Goal: Task Accomplishment & Management: Manage account settings

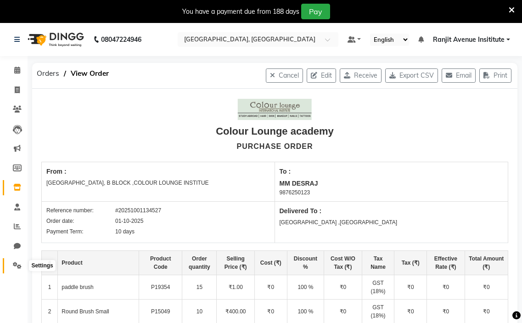
drag, startPoint x: 22, startPoint y: 263, endPoint x: 31, endPoint y: 262, distance: 8.3
click at [22, 262] on span at bounding box center [17, 265] width 16 height 11
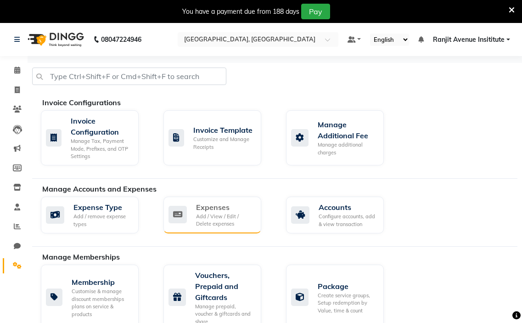
click at [229, 226] on div "Add / View / Edit / Delete expenses" at bounding box center [225, 219] width 58 height 15
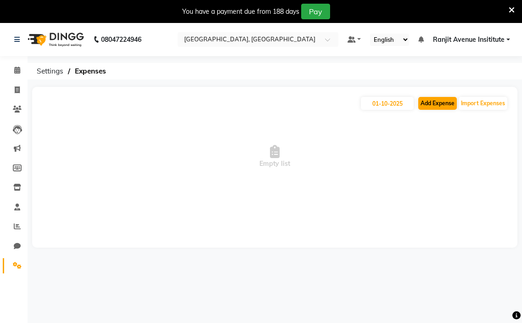
click at [446, 109] on div "[DATE] Add Expense Import Expenses" at bounding box center [274, 103] width 467 height 15
click at [444, 101] on button "Add Expense" at bounding box center [437, 103] width 39 height 13
select select "1"
select select "6947"
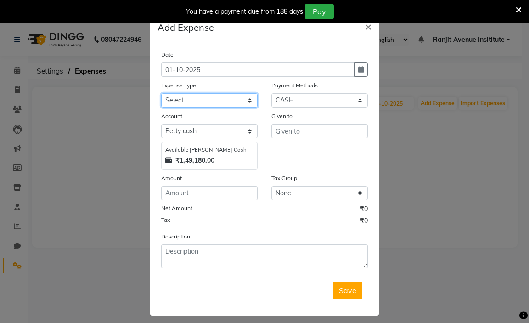
click at [182, 103] on select "Select Advance Salary Bank charges Car maintenance Cash transfer to bank Cash t…" at bounding box center [209, 100] width 96 height 14
select select "18"
click at [161, 93] on select "Select Advance Salary Bank charges Car maintenance Cash transfer to bank Cash t…" at bounding box center [209, 100] width 96 height 14
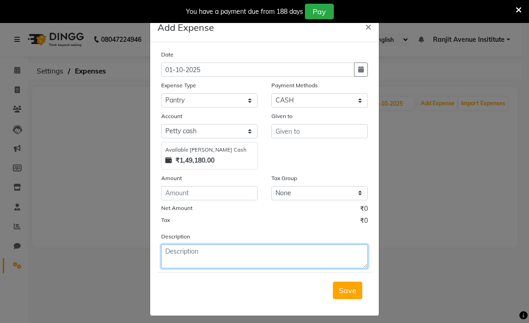
click at [197, 256] on textarea at bounding box center [264, 256] width 206 height 24
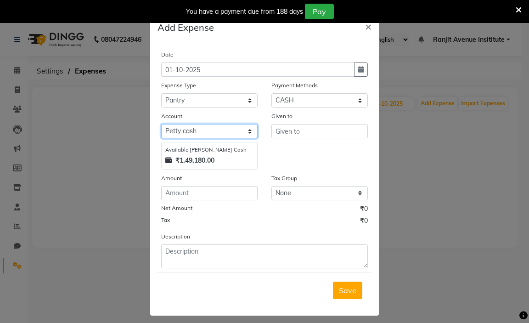
click at [244, 131] on select "Select [PERSON_NAME] cash Default account Expense Account" at bounding box center [209, 131] width 96 height 14
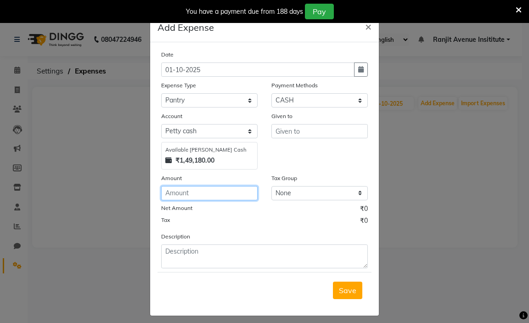
click at [220, 186] on input "number" at bounding box center [209, 193] width 96 height 14
click at [217, 190] on input "number" at bounding box center [209, 193] width 96 height 14
type input "500"
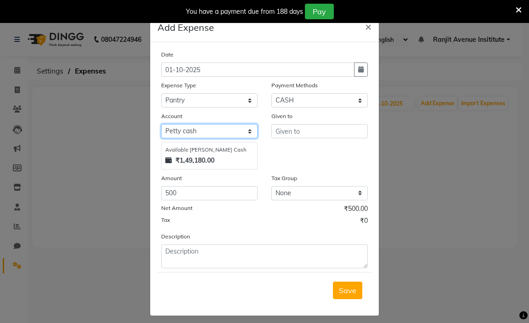
click at [189, 133] on select "Select [PERSON_NAME] cash Default account Expense Account" at bounding box center [209, 131] width 96 height 14
select select "7252"
click at [161, 124] on select "Select [PERSON_NAME] cash Default account Expense Account" at bounding box center [209, 131] width 96 height 14
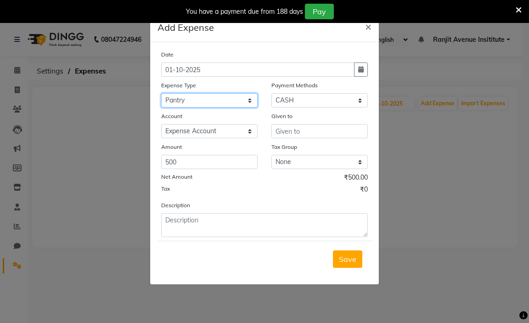
click at [196, 101] on select "Select Advance Salary Bank charges Car maintenance Cash transfer to bank Cash t…" at bounding box center [209, 100] width 96 height 14
select select "15"
click at [161, 93] on select "Select Advance Salary Bank charges Car maintenance Cash transfer to bank Cash t…" at bounding box center [209, 100] width 96 height 14
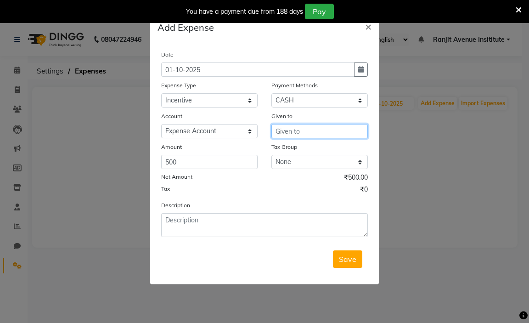
click at [308, 131] on input "text" at bounding box center [319, 131] width 96 height 14
type input "[PERSON_NAME]"
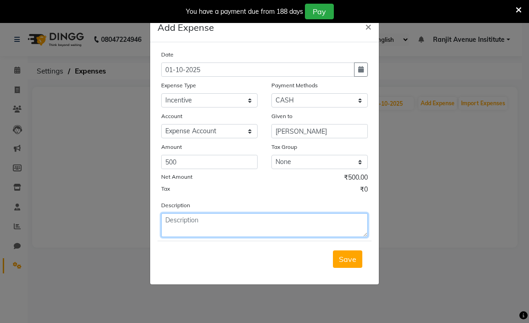
click at [215, 227] on textarea at bounding box center [264, 225] width 206 height 24
type textarea "INCENTIVE OF [PERSON_NAME]"
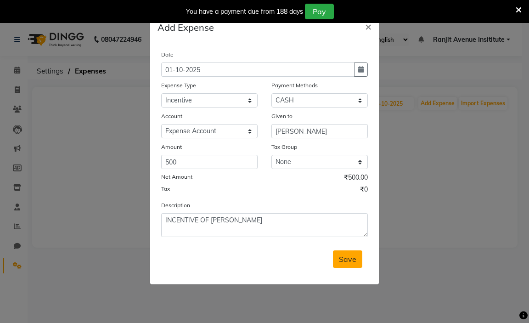
click at [340, 255] on span "Save" at bounding box center [347, 258] width 17 height 9
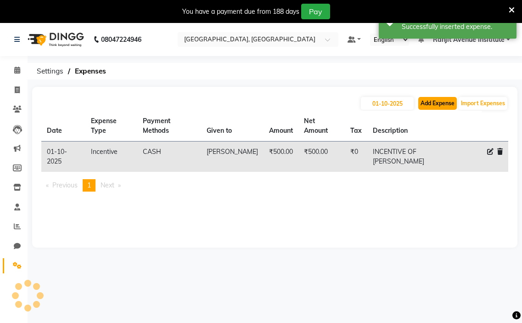
click at [447, 106] on button "Add Expense" at bounding box center [437, 103] width 39 height 13
select select "1"
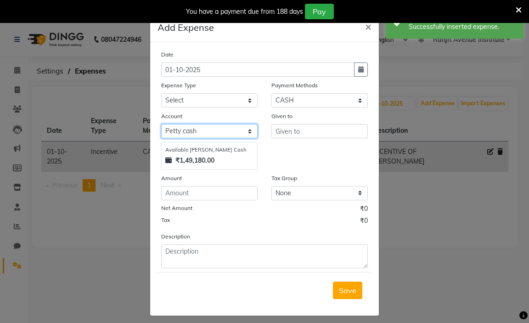
click at [250, 133] on select "Select [PERSON_NAME] cash Default account Expense Account" at bounding box center [209, 131] width 96 height 14
select select "7252"
click at [161, 124] on select "Select [PERSON_NAME] cash Default account Expense Account" at bounding box center [209, 131] width 96 height 14
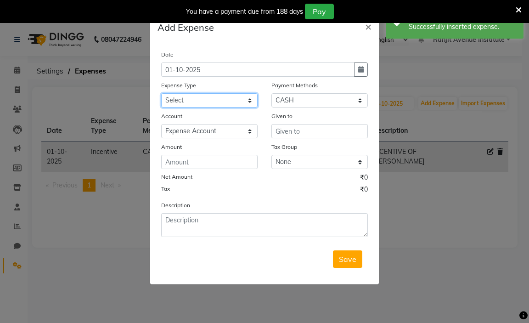
click at [234, 101] on select "Select Advance Salary Bank charges Car maintenance Cash transfer to bank Cash t…" at bounding box center [209, 100] width 96 height 14
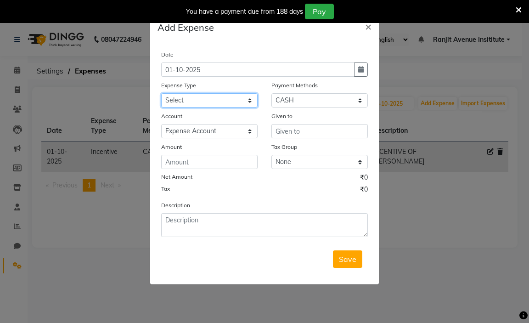
select select "4"
click at [161, 93] on select "Select Advance Salary Bank charges Car maintenance Cash transfer to bank Cash t…" at bounding box center [209, 100] width 96 height 14
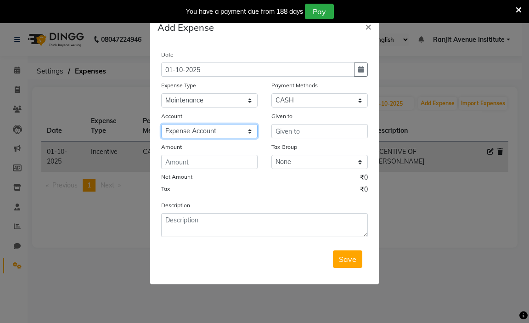
click at [196, 128] on select "Select [PERSON_NAME] cash Default account Expense Account" at bounding box center [209, 131] width 96 height 14
drag, startPoint x: 175, startPoint y: 242, endPoint x: 182, endPoint y: 212, distance: 30.1
click at [176, 236] on form "Date [DATE] Expense Type Select Advance Salary Bank charges Car maintenance Cas…" at bounding box center [264, 163] width 214 height 227
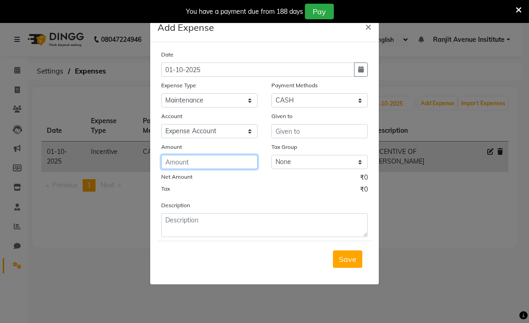
click at [201, 157] on input "number" at bounding box center [209, 162] width 96 height 14
type input "300"
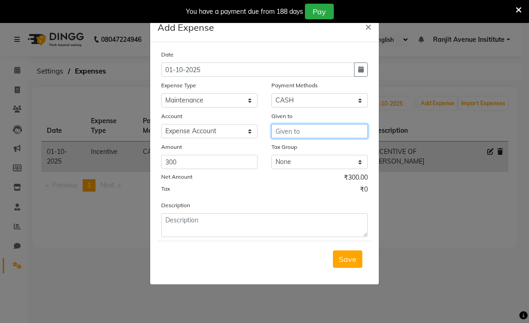
click at [283, 128] on input "text" at bounding box center [319, 131] width 96 height 14
type input "[PERSON_NAME]"
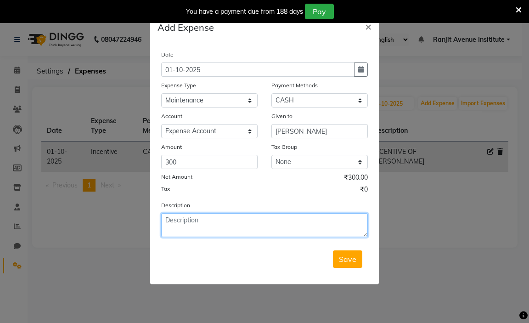
click at [223, 221] on textarea at bounding box center [264, 225] width 206 height 24
type textarea "GARBAGE REMOVAL"
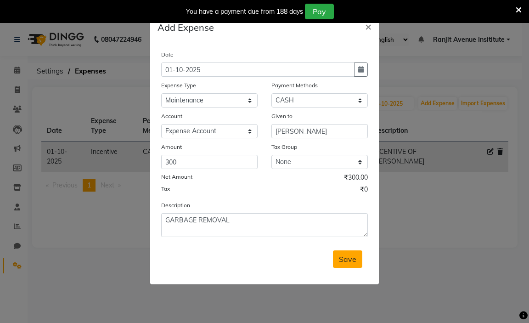
click at [357, 263] on button "Save" at bounding box center [347, 258] width 29 height 17
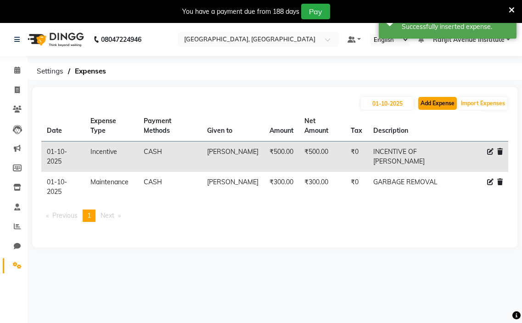
click at [429, 100] on button "Add Expense" at bounding box center [437, 103] width 39 height 13
select select "1"
select select "6947"
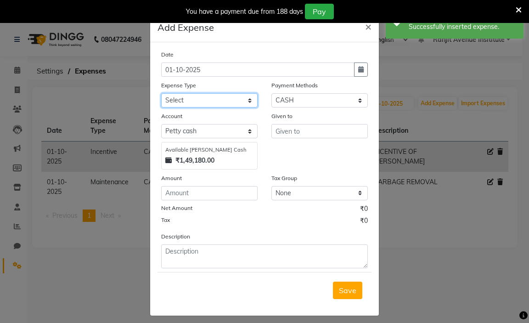
click at [221, 103] on select "Select Advance Salary Bank charges Car maintenance Cash transfer to bank Cash t…" at bounding box center [209, 100] width 96 height 14
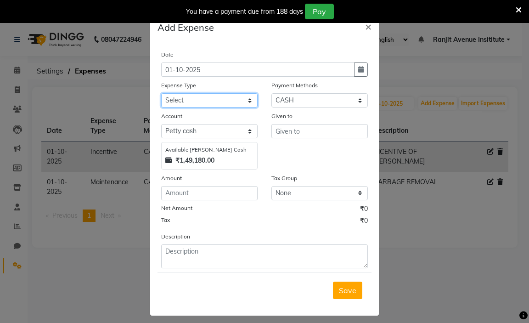
select select "7"
click at [161, 93] on select "Select Advance Salary Bank charges Car maintenance Cash transfer to bank Cash t…" at bounding box center [209, 100] width 96 height 14
click at [229, 122] on div "Account" at bounding box center [209, 117] width 96 height 13
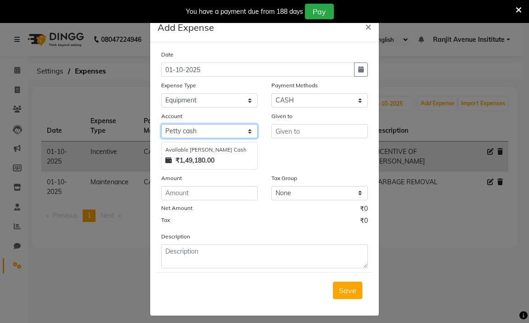
click at [233, 127] on select "Select [PERSON_NAME] cash Default account Expense Account" at bounding box center [209, 131] width 96 height 14
select select "7252"
click at [161, 124] on select "Select [PERSON_NAME] cash Default account Expense Account" at bounding box center [209, 131] width 96 height 14
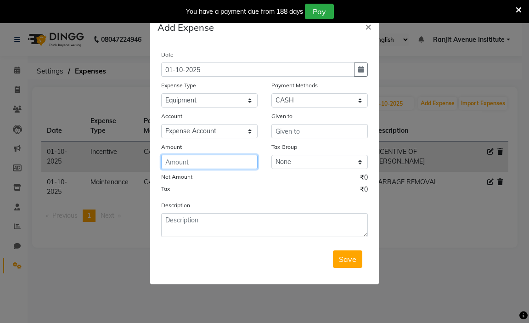
click at [225, 161] on input "number" at bounding box center [209, 162] width 96 height 14
type input "530"
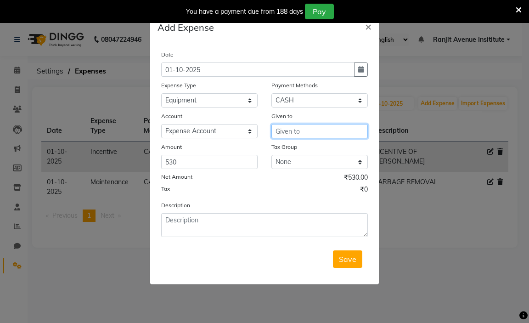
click at [282, 128] on input "text" at bounding box center [319, 131] width 96 height 14
drag, startPoint x: 326, startPoint y: 130, endPoint x: 325, endPoint y: 124, distance: 6.0
click at [325, 125] on input "text" at bounding box center [319, 131] width 96 height 14
type input "[PERSON_NAME]"
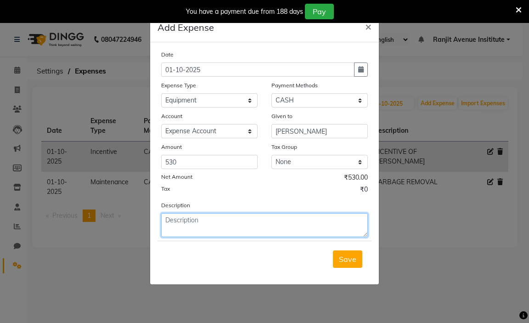
click at [273, 223] on textarea at bounding box center [264, 225] width 206 height 24
type textarea "STATIONARY"
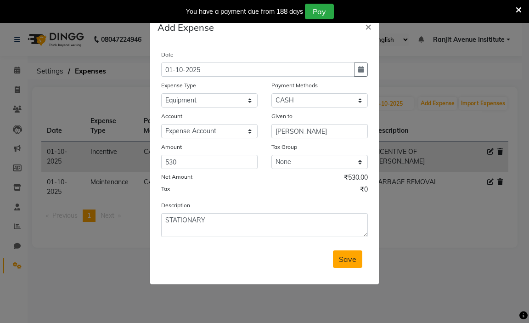
click at [354, 262] on span "Save" at bounding box center [347, 258] width 17 height 9
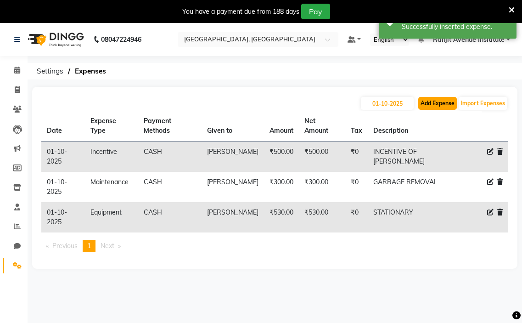
click at [439, 102] on button "Add Expense" at bounding box center [437, 103] width 39 height 13
select select "1"
select select "6947"
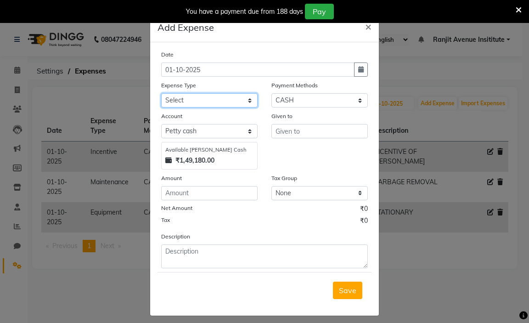
click at [203, 102] on select "Select Advance Salary Bank charges Car maintenance Cash transfer to bank Cash t…" at bounding box center [209, 100] width 96 height 14
select select "18"
click at [161, 93] on select "Select Advance Salary Bank charges Car maintenance Cash transfer to bank Cash t…" at bounding box center [209, 100] width 96 height 14
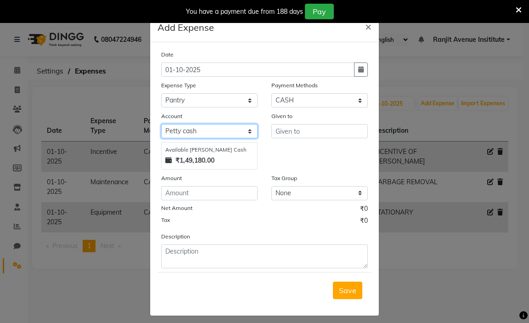
drag, startPoint x: 196, startPoint y: 132, endPoint x: 206, endPoint y: 132, distance: 10.1
click at [204, 132] on select "Select [PERSON_NAME] cash Default account Expense Account" at bounding box center [209, 131] width 96 height 14
select select "7252"
click at [161, 124] on select "Select [PERSON_NAME] cash Default account Expense Account" at bounding box center [209, 131] width 96 height 14
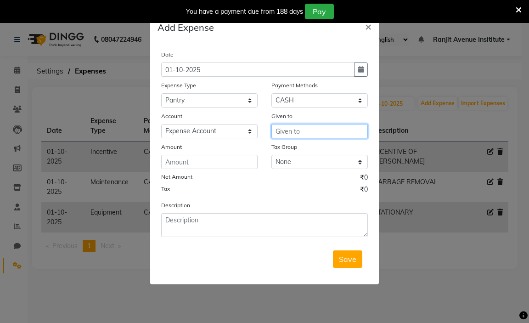
drag, startPoint x: 306, startPoint y: 129, endPoint x: 323, endPoint y: 130, distance: 17.0
click at [310, 130] on input "text" at bounding box center [319, 131] width 96 height 14
type input "SARAB"
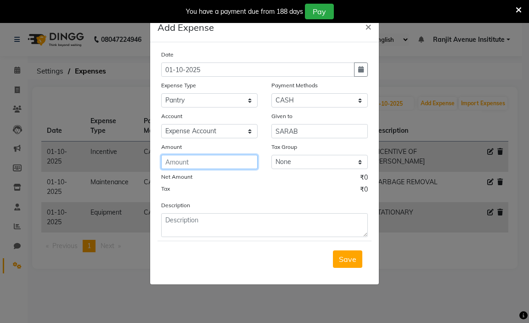
click at [245, 160] on input "number" at bounding box center [209, 162] width 96 height 14
type input "254"
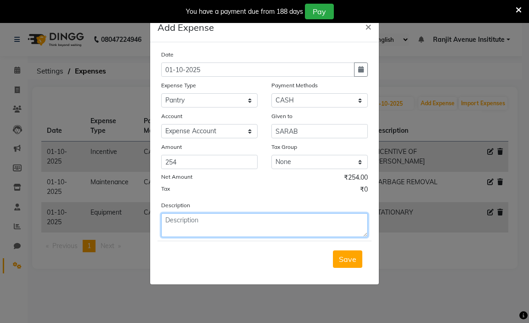
drag, startPoint x: 290, startPoint y: 231, endPoint x: 299, endPoint y: 222, distance: 12.7
click at [299, 227] on textarea at bounding box center [264, 225] width 206 height 24
type textarea "MILK AND BISCUIT"
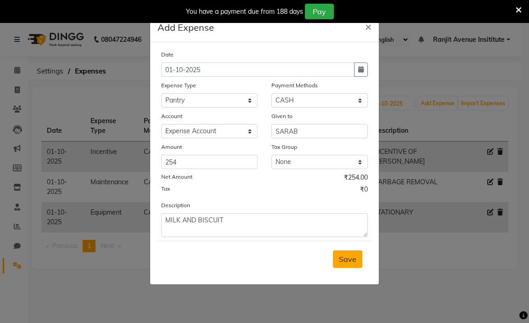
click at [346, 250] on button "Save" at bounding box center [347, 258] width 29 height 17
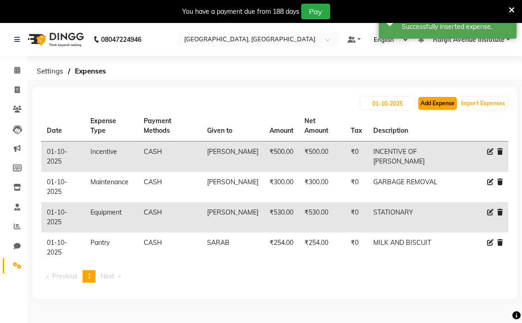
click at [437, 102] on button "Add Expense" at bounding box center [437, 103] width 39 height 13
select select "1"
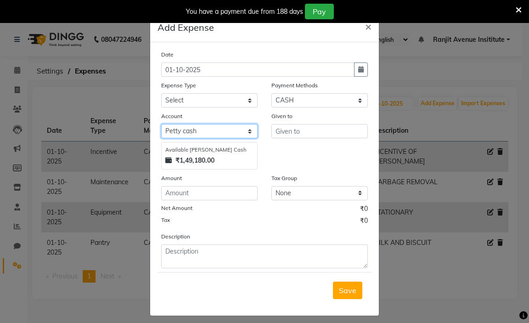
click at [212, 135] on select "Select [PERSON_NAME] cash Default account Expense Account" at bounding box center [209, 131] width 96 height 14
select select "7252"
click at [161, 124] on select "Select [PERSON_NAME] cash Default account Expense Account" at bounding box center [209, 131] width 96 height 14
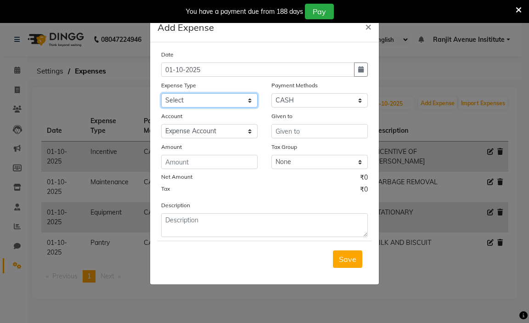
drag, startPoint x: 228, startPoint y: 98, endPoint x: 225, endPoint y: 106, distance: 8.3
click at [228, 98] on select "Select Advance Salary Bank charges Car maintenance Cash transfer to bank Cash t…" at bounding box center [209, 100] width 96 height 14
select select "17"
click at [161, 93] on select "Select Advance Salary Bank charges Car maintenance Cash transfer to bank Cash t…" at bounding box center [209, 100] width 96 height 14
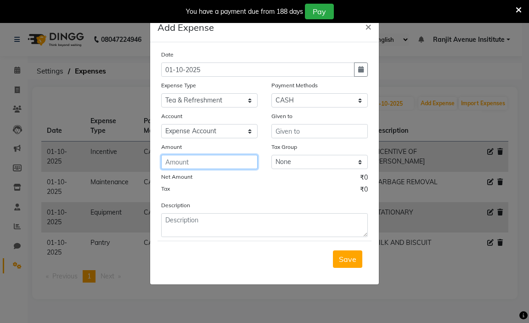
click at [228, 167] on input "number" at bounding box center [209, 162] width 96 height 14
type input "790"
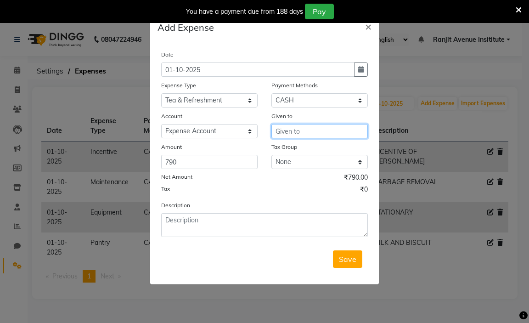
click at [310, 131] on input "text" at bounding box center [319, 131] width 96 height 14
type input "SARAB"
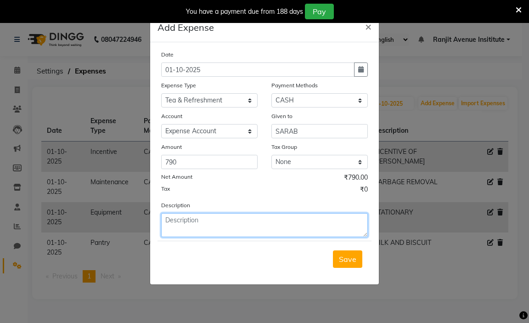
drag, startPoint x: 293, startPoint y: 217, endPoint x: 298, endPoint y: 221, distance: 6.6
click at [297, 218] on textarea at bounding box center [264, 225] width 206 height 24
type textarea "K"
type textarea "9"
type textarea "6 KULCHA 2 COLD DRINK COFFEE AND COLDERINK GLASSES"
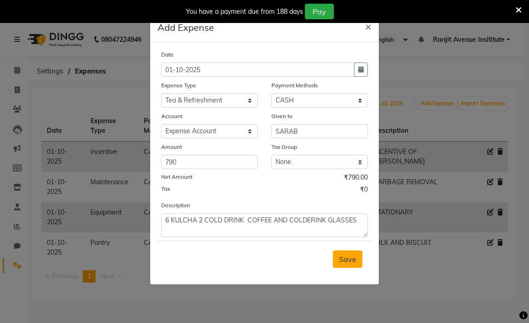
click at [354, 262] on span "Save" at bounding box center [347, 258] width 17 height 9
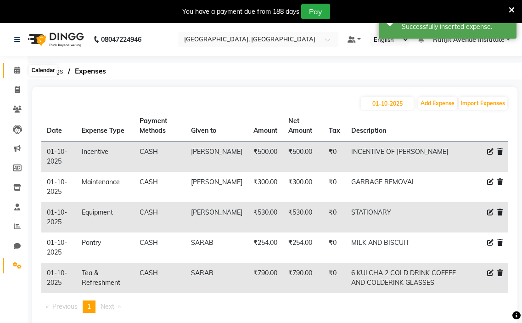
click at [18, 74] on span at bounding box center [17, 70] width 16 height 11
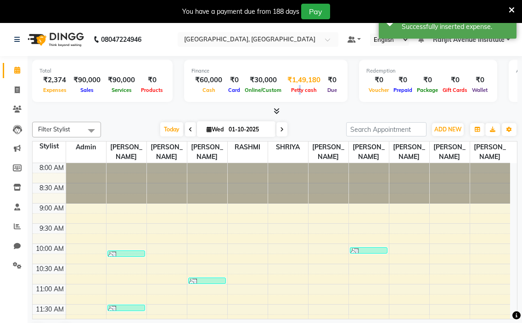
click at [296, 91] on span "Petty cash" at bounding box center [304, 90] width 30 height 6
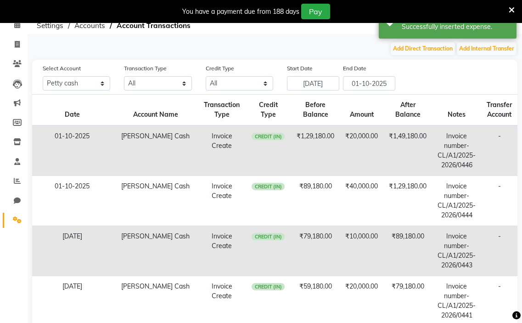
scroll to position [46, 0]
drag, startPoint x: 93, startPoint y: 81, endPoint x: 96, endPoint y: 89, distance: 8.4
click at [96, 81] on select "All [PERSON_NAME] cash Default account Expense Account" at bounding box center [76, 83] width 67 height 14
select select "7252"
click at [43, 76] on select "All [PERSON_NAME] cash Default account Expense Account" at bounding box center [76, 83] width 67 height 14
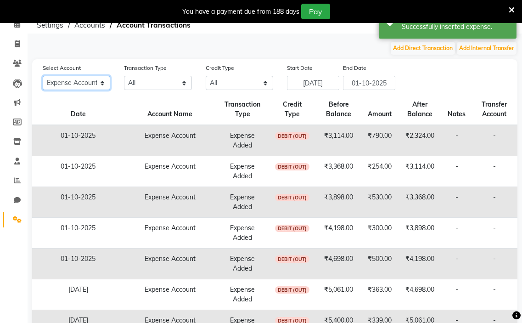
scroll to position [0, 0]
